Goal: Complete application form

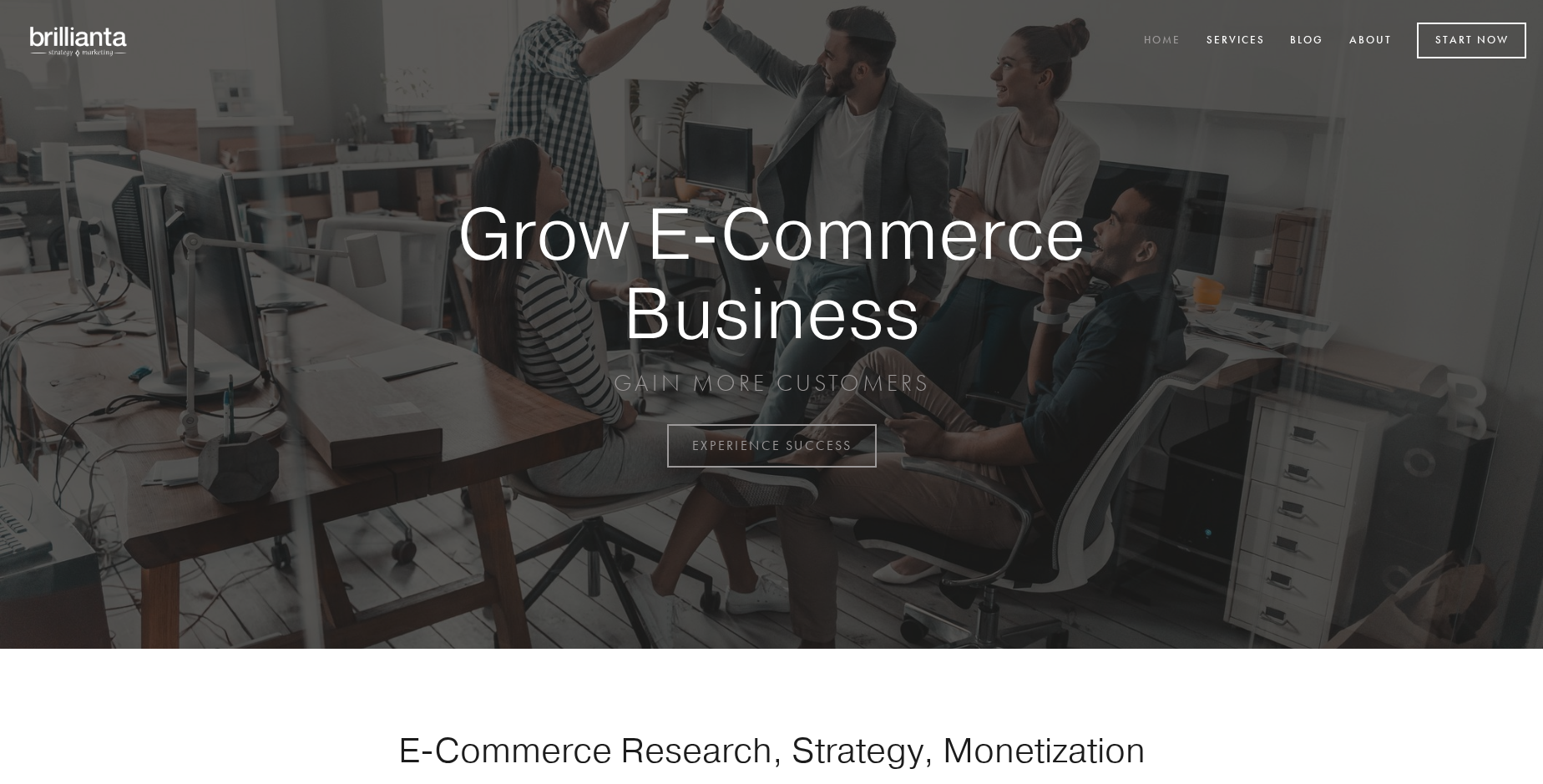
scroll to position [4375, 0]
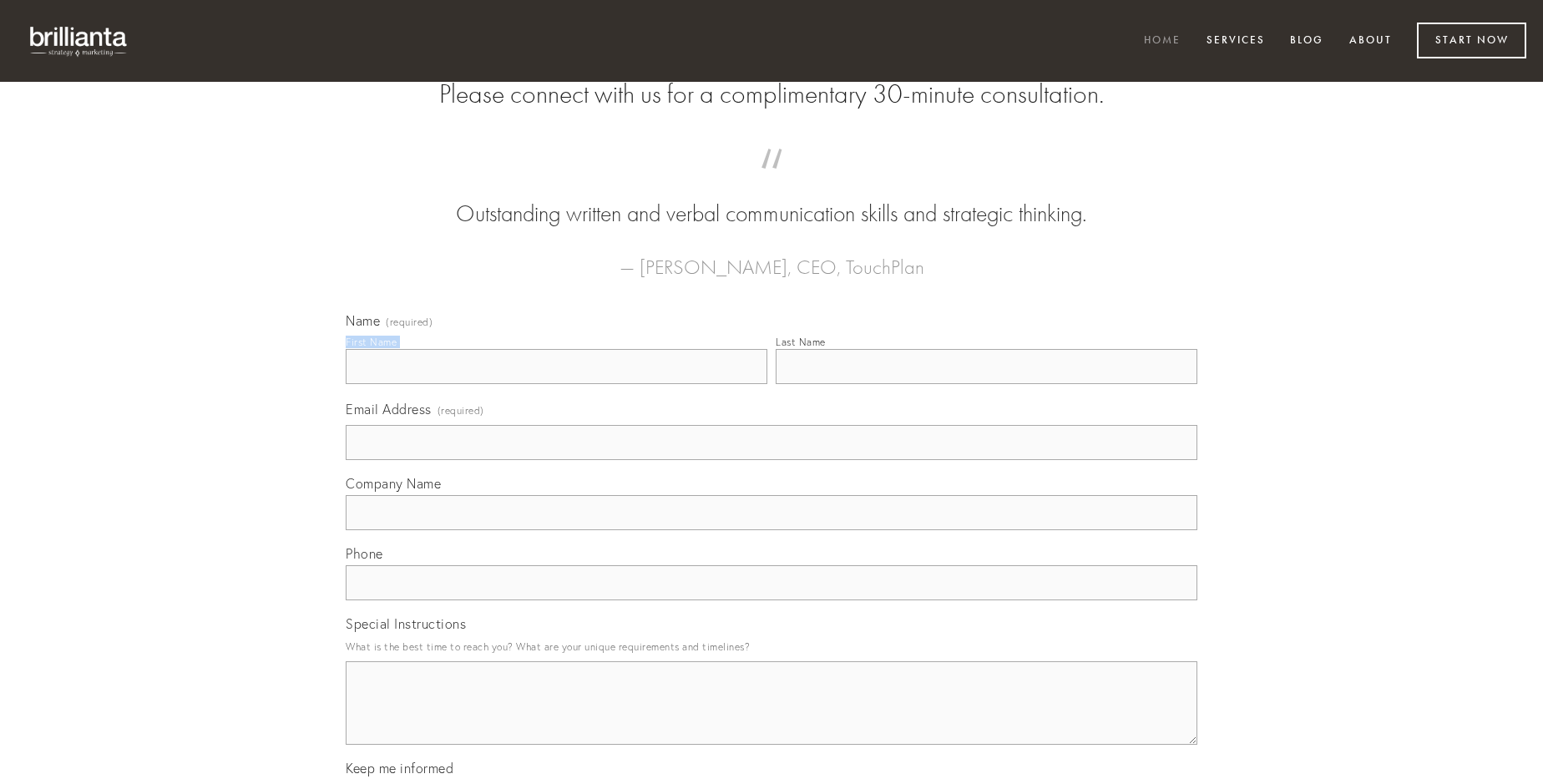
type input "[PERSON_NAME]"
click at [986, 384] on input "Last Name" at bounding box center [986, 366] width 421 height 35
type input "[PERSON_NAME]"
click at [772, 460] on input "Email Address (required)" at bounding box center [771, 442] width 852 height 35
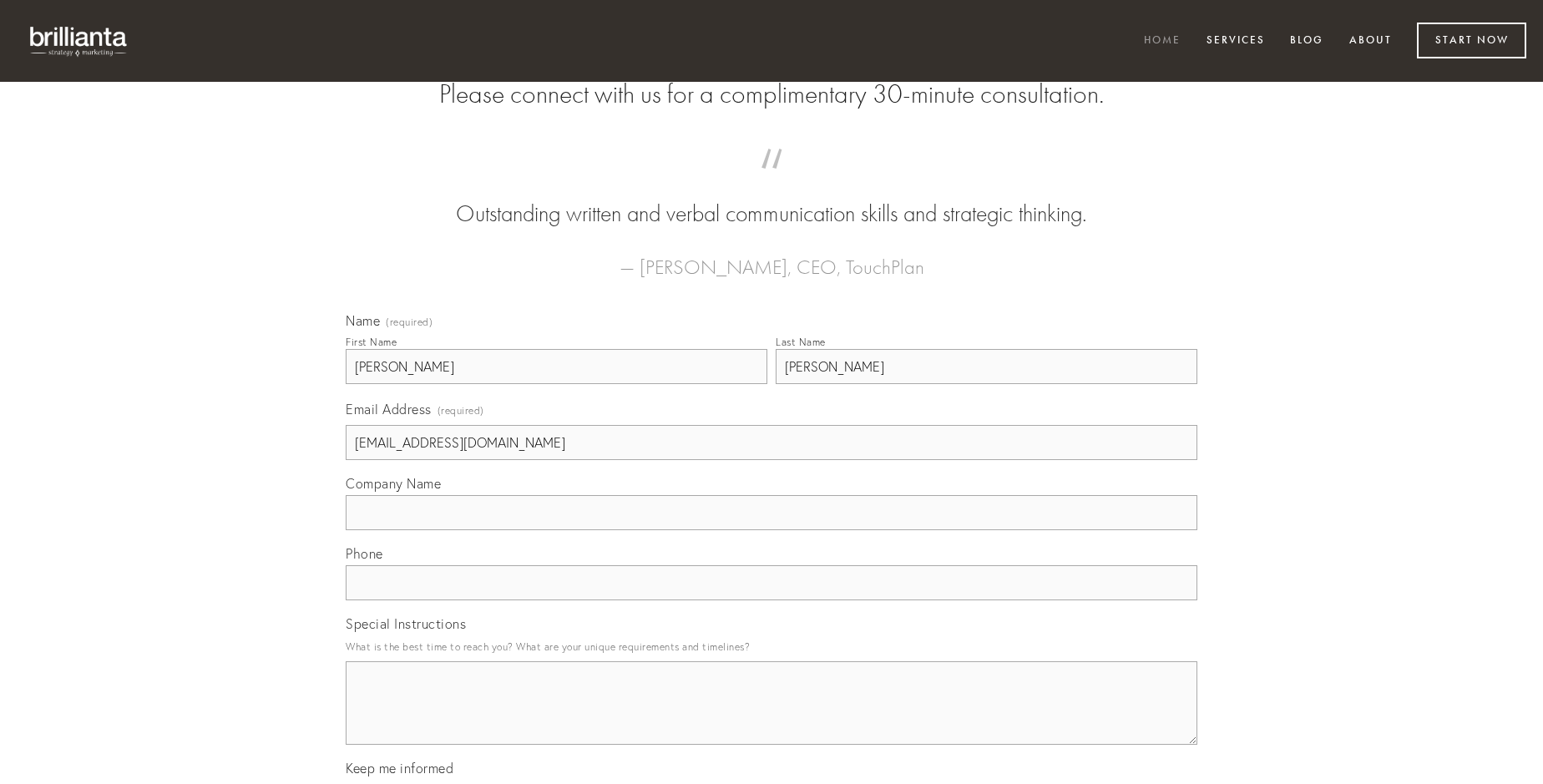
type input "[EMAIL_ADDRESS][DOMAIN_NAME]"
click at [772, 530] on input "Company Name" at bounding box center [771, 512] width 852 height 35
type input "creptio"
click at [772, 600] on input "text" at bounding box center [771, 583] width 852 height 35
click at [772, 718] on textarea "Special Instructions" at bounding box center [771, 702] width 852 height 84
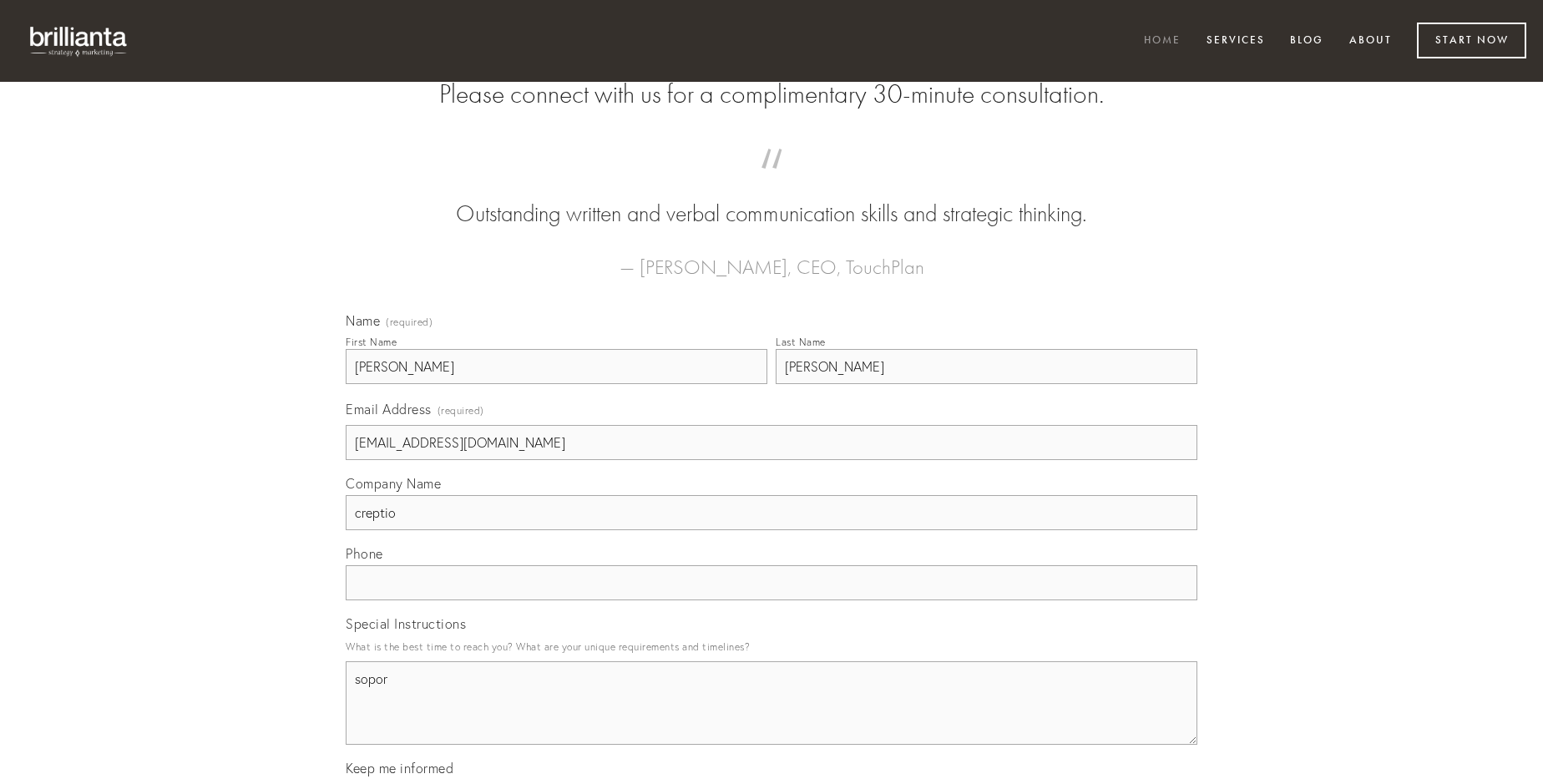
type textarea "sopor"
